Goal: Information Seeking & Learning: Learn about a topic

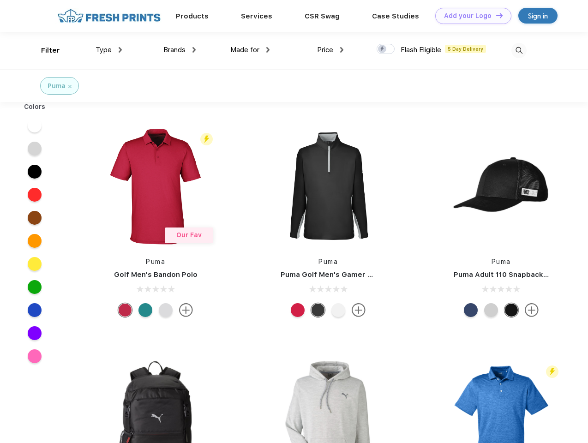
scroll to position [0, 0]
click at [470, 16] on link "Add your Logo Design Tool" at bounding box center [473, 16] width 76 height 16
click at [0, 0] on div "Design Tool" at bounding box center [0, 0] width 0 height 0
click at [495, 15] on link "Add your Logo Design Tool" at bounding box center [473, 16] width 76 height 16
click at [44, 50] on div "Filter" at bounding box center [50, 50] width 19 height 11
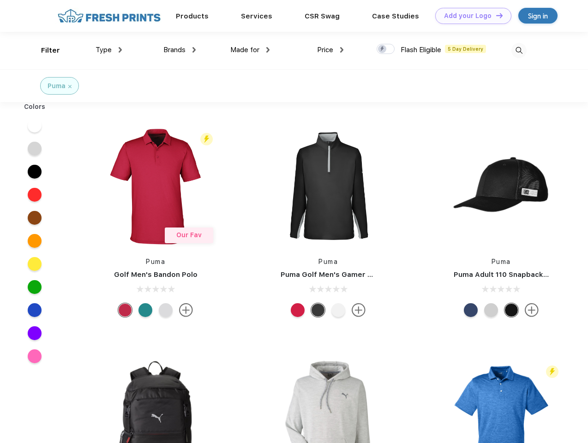
click at [109, 50] on span "Type" at bounding box center [104, 50] width 16 height 8
click at [180, 50] on span "Brands" at bounding box center [174, 50] width 22 height 8
click at [250, 50] on span "Made for" at bounding box center [244, 50] width 29 height 8
click at [330, 50] on span "Price" at bounding box center [325, 50] width 16 height 8
click at [386, 49] on div at bounding box center [386, 49] width 18 height 10
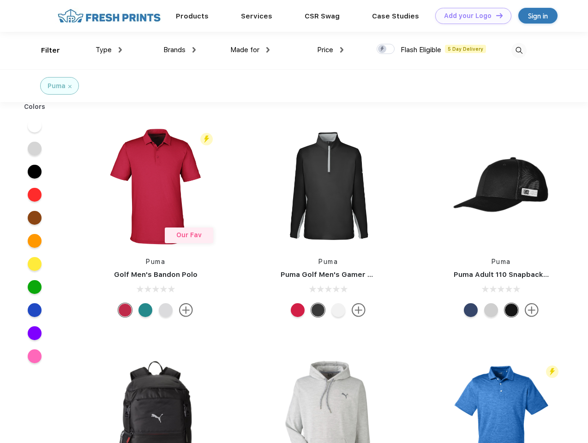
click at [383, 49] on input "checkbox" at bounding box center [380, 46] width 6 height 6
click at [519, 50] on img at bounding box center [518, 50] width 15 height 15
